Goal: Information Seeking & Learning: Find specific fact

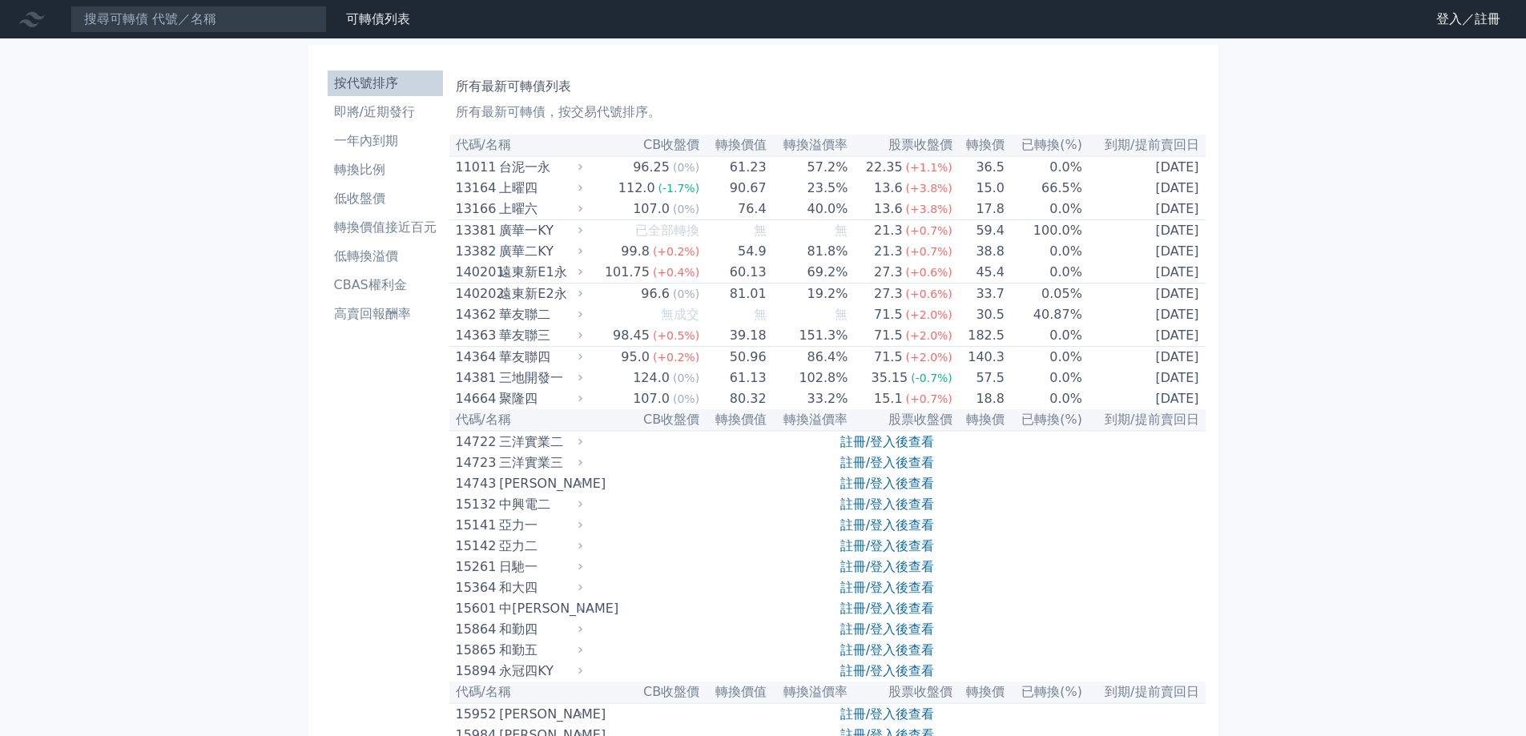
scroll to position [320, 0]
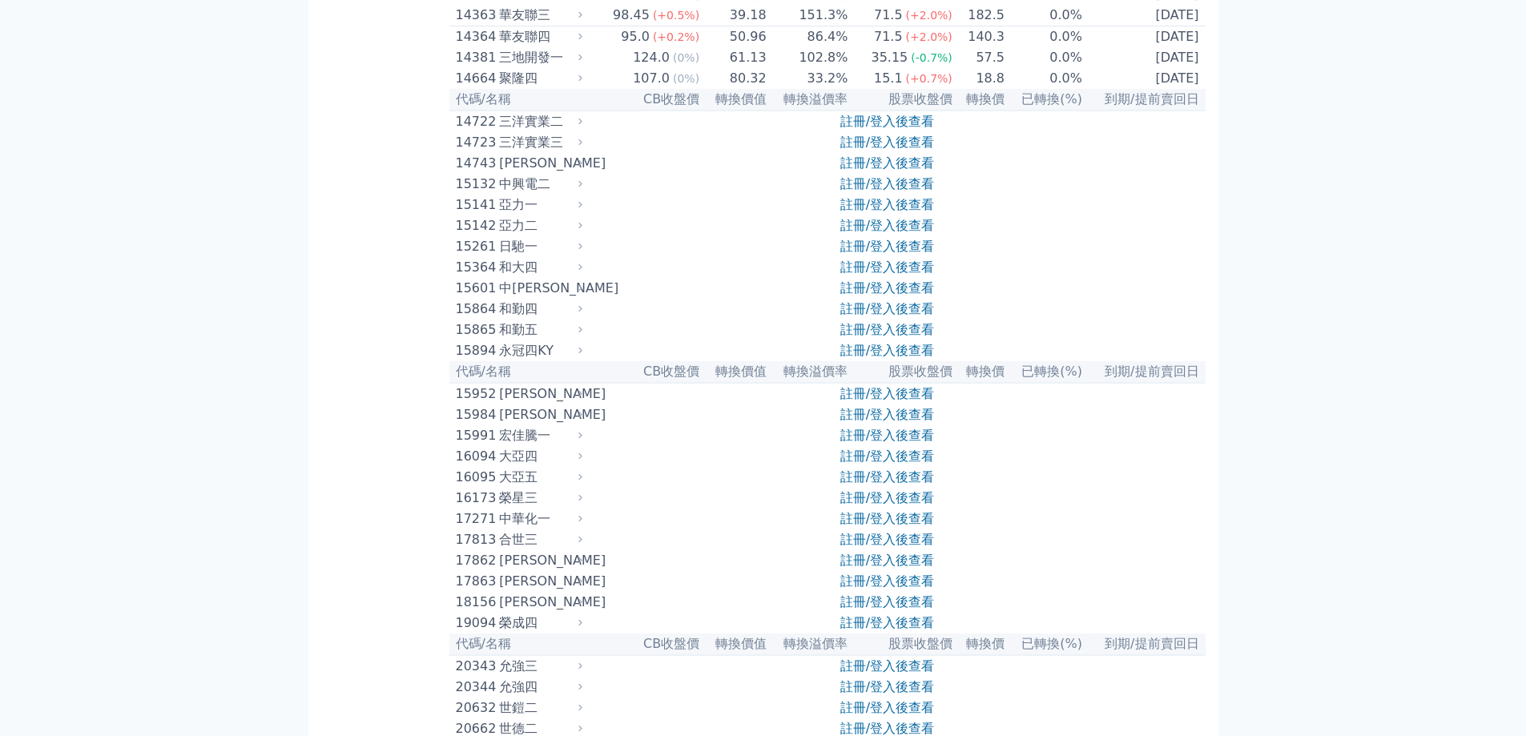
click at [582, 441] on icon at bounding box center [580, 435] width 11 height 11
click at [916, 443] on link "註冊/登入後查看" at bounding box center [887, 435] width 94 height 15
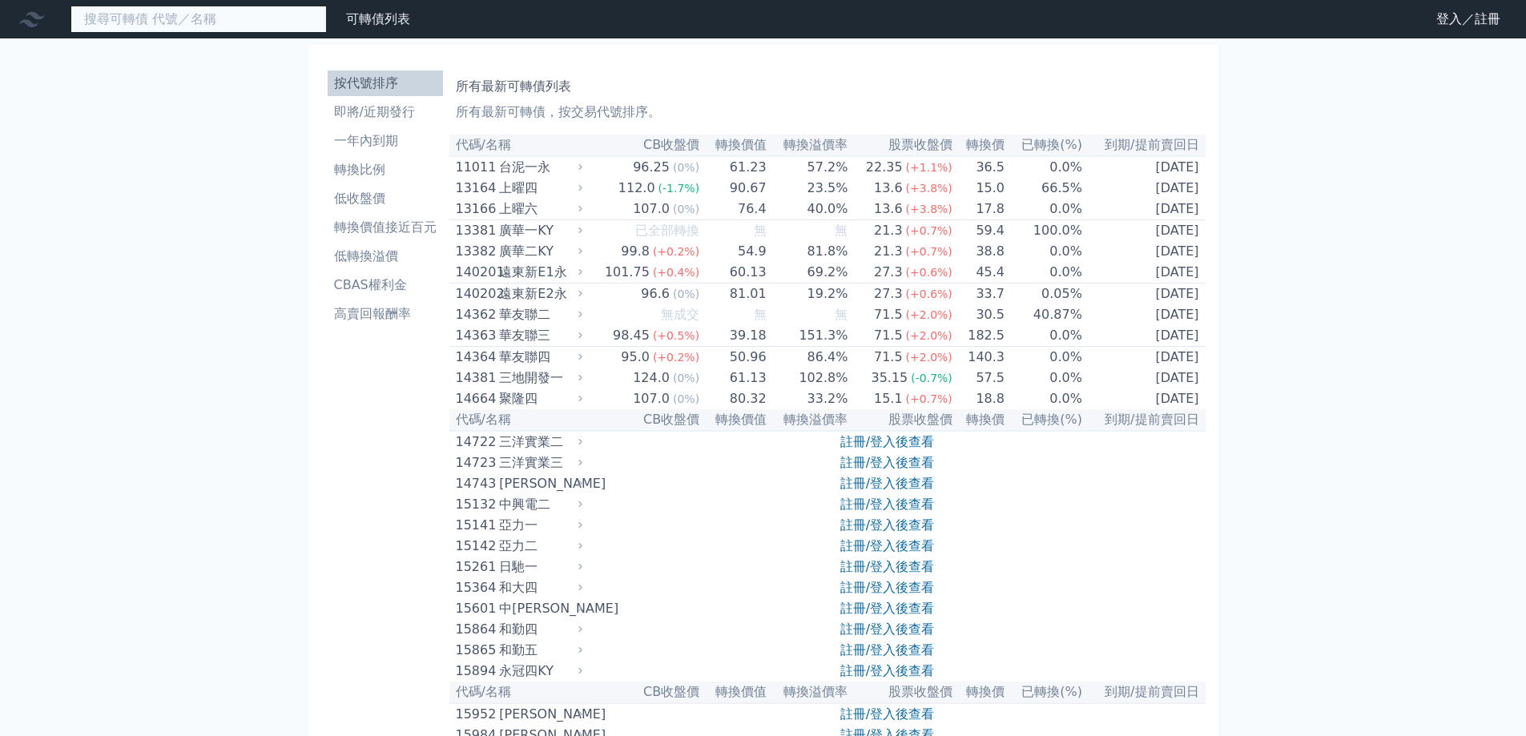
click at [177, 29] on input at bounding box center [198, 19] width 256 height 27
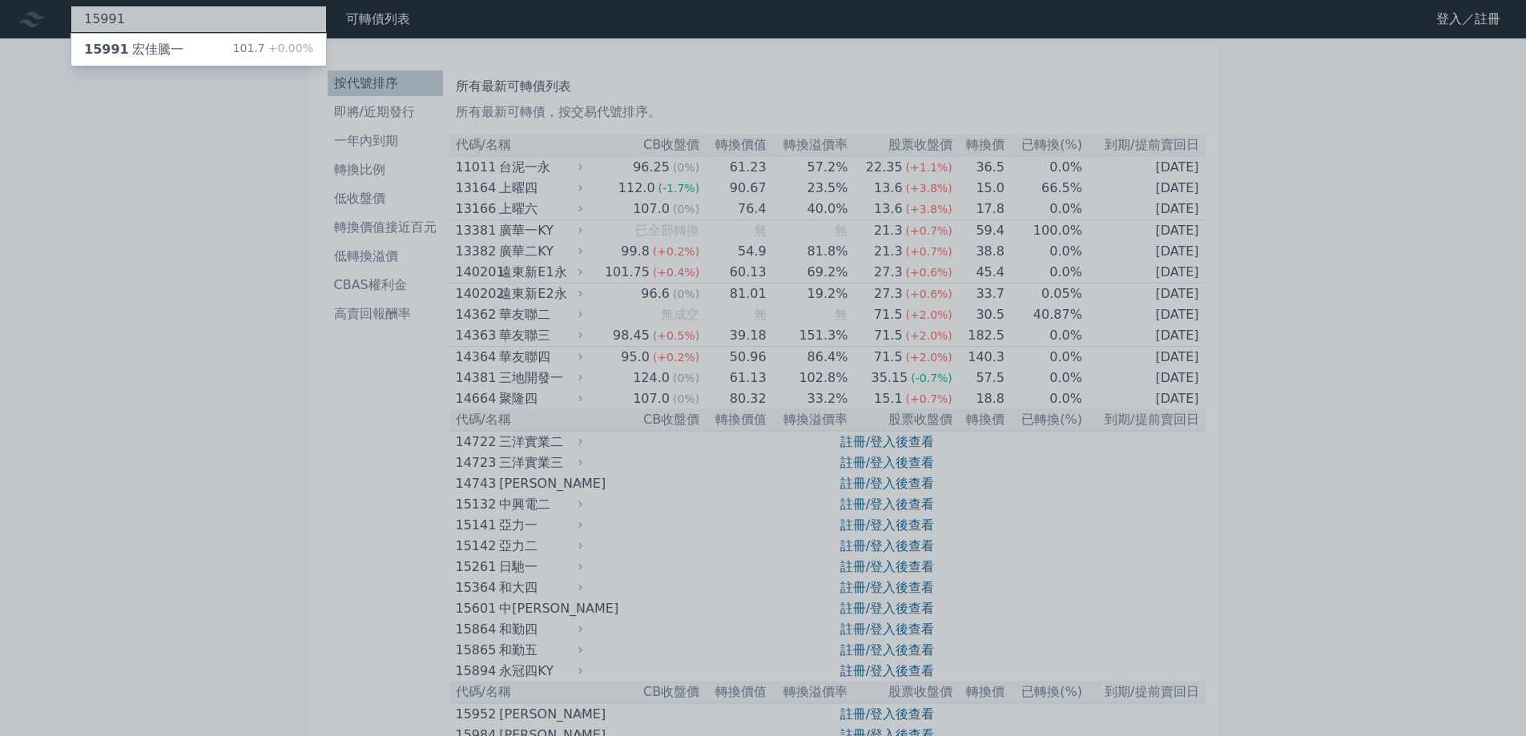
type input "15991"
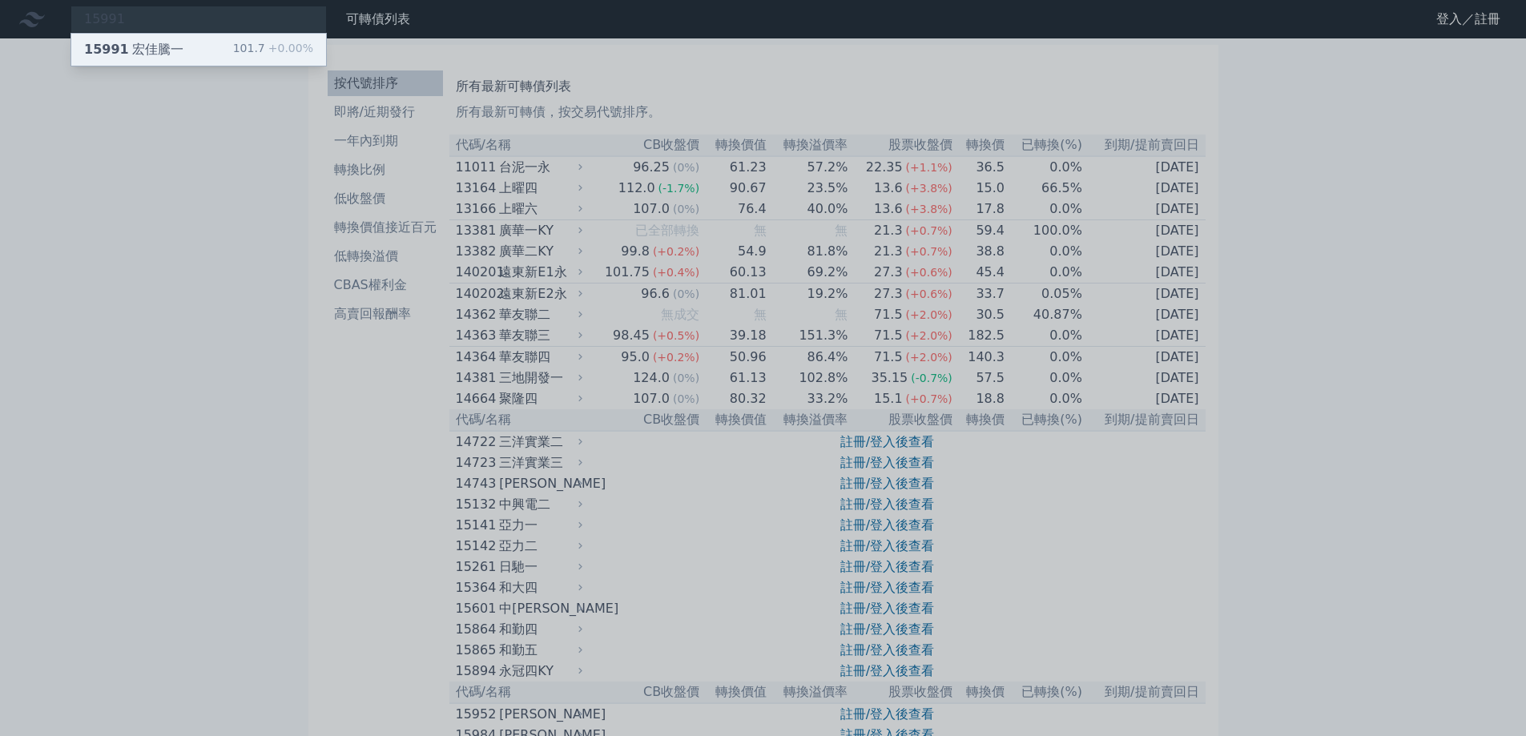
click at [200, 47] on div "15991 宏佳騰一 101.7 +0.00%" at bounding box center [198, 50] width 255 height 32
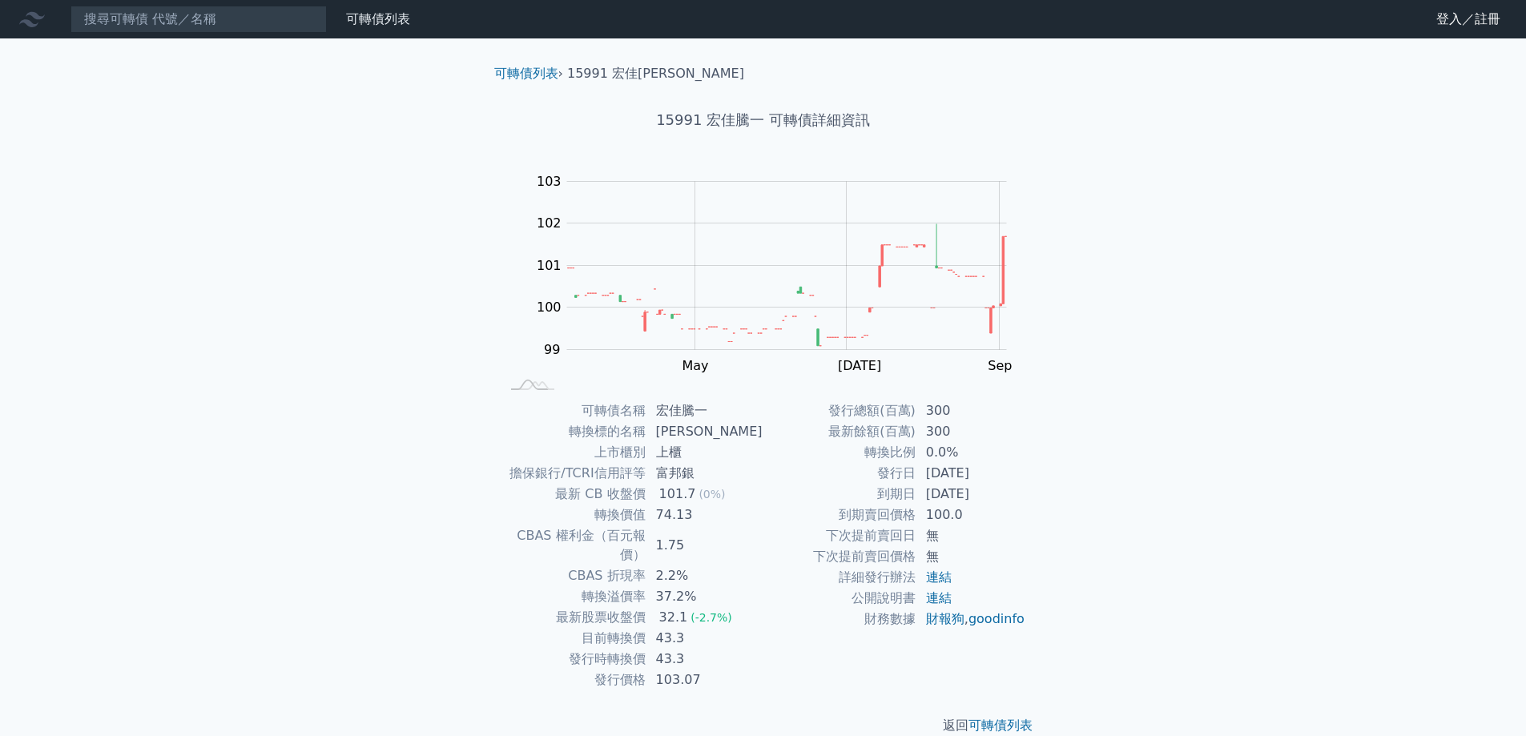
scroll to position [6, 0]
